Goal: Information Seeking & Learning: Learn about a topic

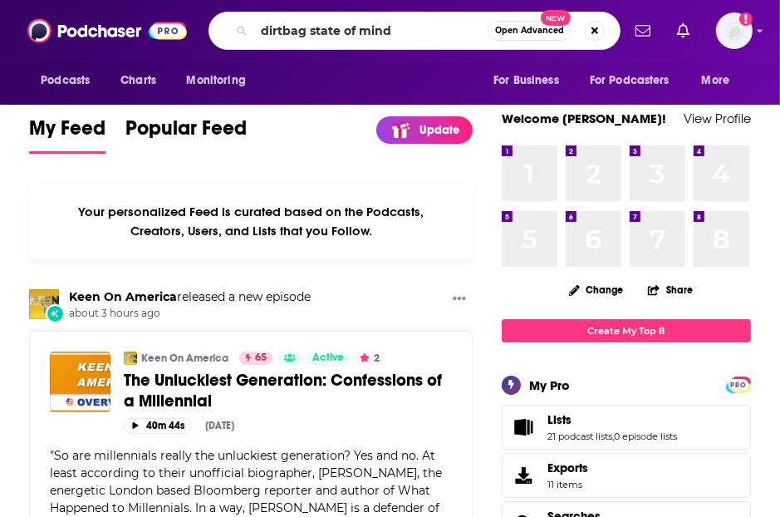
type input "dirtbag state of mind"
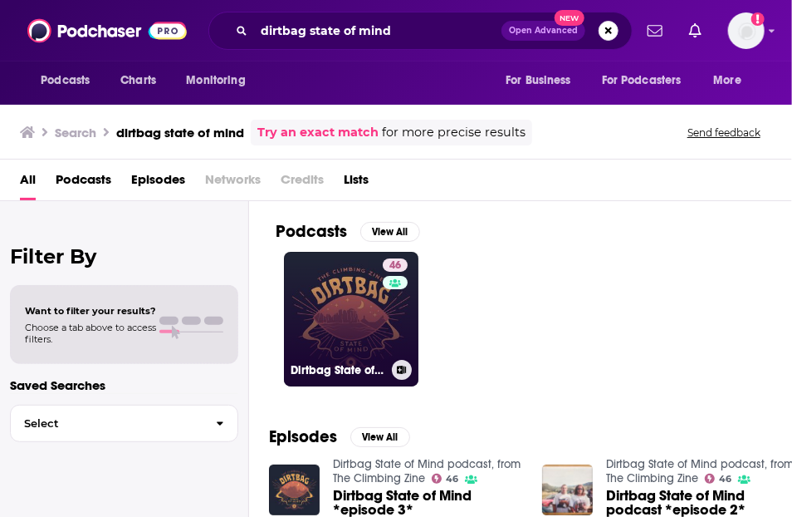
click at [346, 323] on link "46 Dirtbag State of Mind podcast, from The Climbing Zine" at bounding box center [351, 319] width 135 height 135
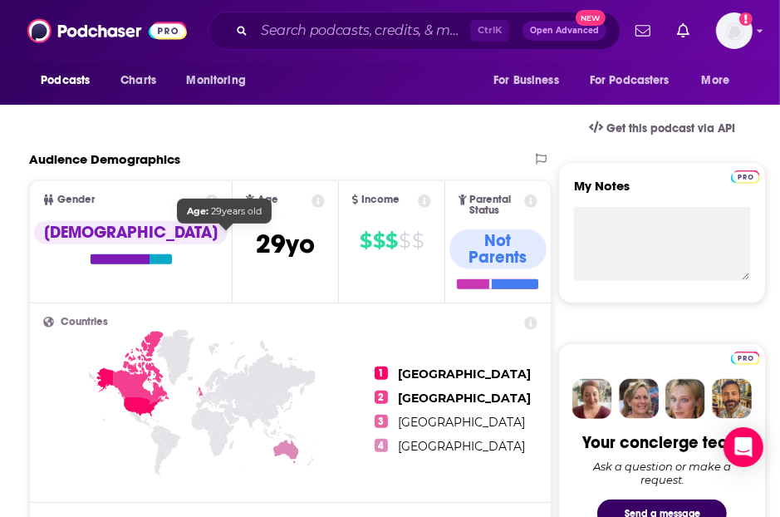
scroll to position [748, 0]
